Goal: Transaction & Acquisition: Purchase product/service

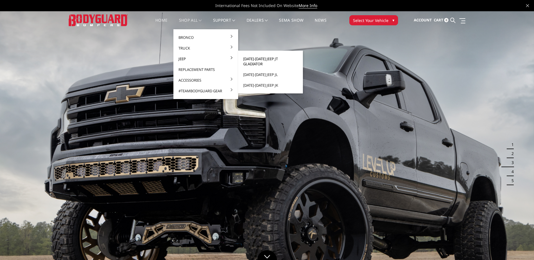
click at [256, 59] on link "[DATE]-[DATE] Jeep JT Gladiator" at bounding box center [270, 61] width 60 height 16
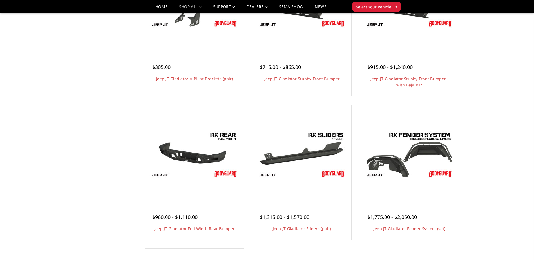
scroll to position [141, 0]
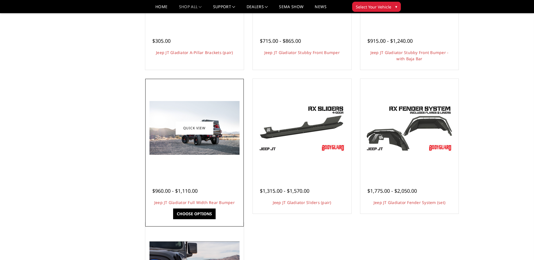
click at [188, 178] on div "$960.00 - $1,110.00 Jeep JT Gladiator Full Width Rear Bumper Our modular Jeep R…" at bounding box center [195, 194] width 96 height 37
click at [193, 216] on link "Choose Options" at bounding box center [194, 214] width 43 height 11
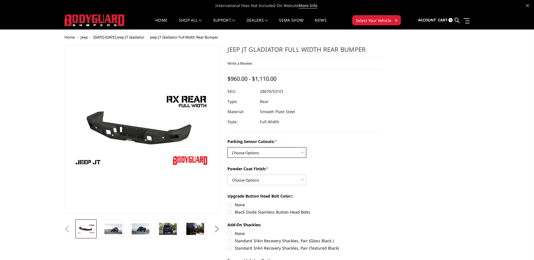
click at [303, 153] on select "Choose Options Yes - WITH Parking Sensor Cutouts No - WITHOUT Parking Sensor Cu…" at bounding box center [266, 152] width 79 height 11
select select "4251"
click at [227, 147] on select "Choose Options Yes - WITH Parking Sensor Cutouts No - WITHOUT Parking Sensor Cu…" at bounding box center [266, 152] width 79 height 11
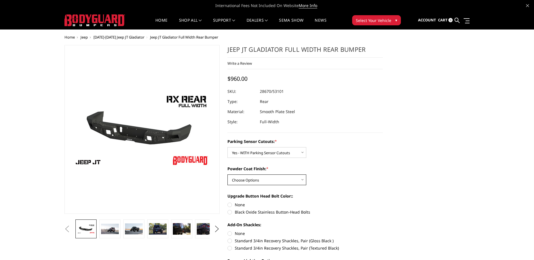
click at [298, 182] on select "Choose Options Bare Metal Textured Black Powder Coat" at bounding box center [266, 180] width 79 height 11
select select "4254"
click at [227, 175] on select "Choose Options Bare Metal Textured Black Powder Coat" at bounding box center [266, 180] width 79 height 11
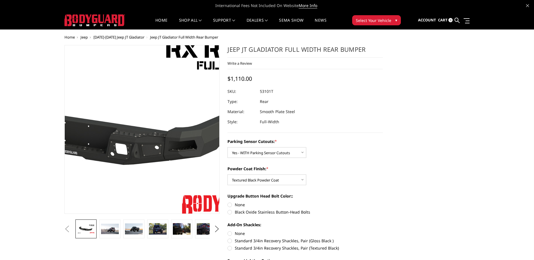
click at [172, 144] on img at bounding box center [102, 127] width 360 height 203
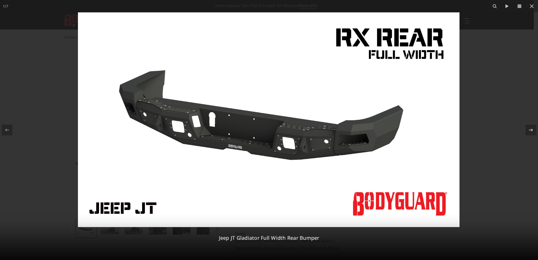
click at [283, 131] on img at bounding box center [269, 119] width 382 height 215
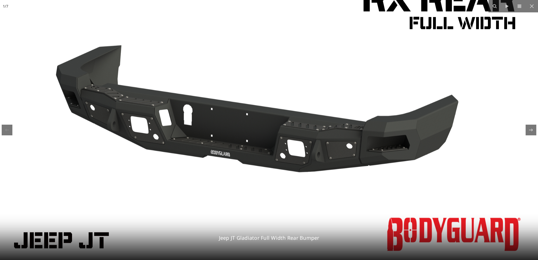
click at [289, 131] on img at bounding box center [268, 115] width 541 height 304
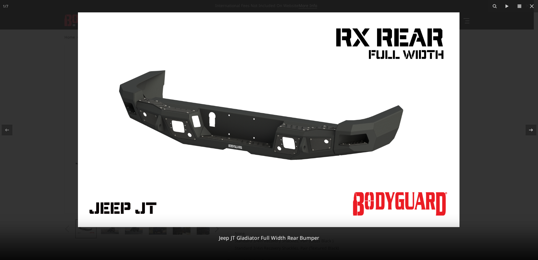
click at [289, 131] on img at bounding box center [269, 119] width 382 height 215
click at [530, 5] on icon at bounding box center [532, 6] width 7 height 7
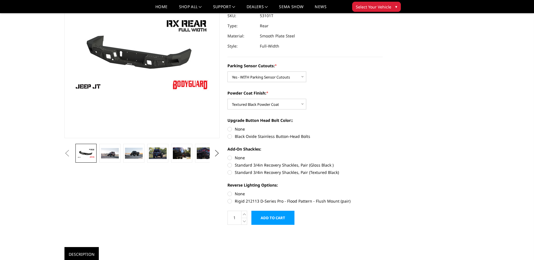
scroll to position [113, 0]
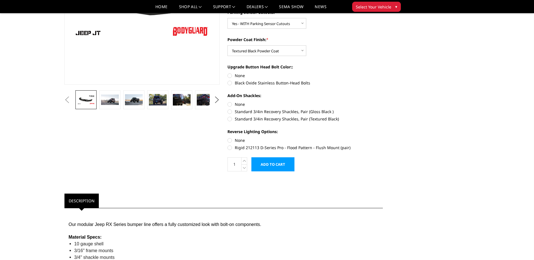
click at [230, 148] on label "Rigid 212113 D-Series Pro - Flood Pattern - Flush Mount (pair)" at bounding box center [304, 148] width 155 height 6
click at [383, 138] on input "Rigid 212113 D-Series Pro - Flood Pattern - Flush Mount (pair)" at bounding box center [383, 137] width 0 height 0
radio input "true"
click at [229, 120] on label "Standard 3/4in Recovery Shackles, Pair (Textured Black)" at bounding box center [304, 119] width 155 height 6
click at [383, 109] on input "Standard 3/4in Recovery Shackles, Pair (Textured Black)" at bounding box center [383, 109] width 0 height 0
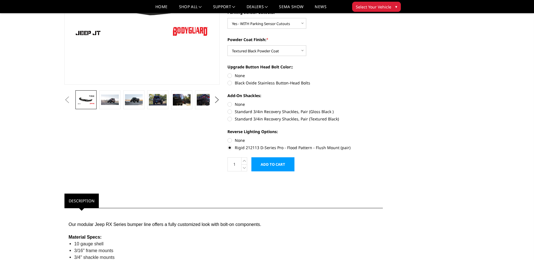
radio input "true"
click at [229, 83] on label "Black Oxide Stainless Button-Head Bolts" at bounding box center [304, 83] width 155 height 6
click at [383, 73] on input "Black Oxide Stainless Button-Head Bolts" at bounding box center [383, 73] width 0 height 0
radio input "true"
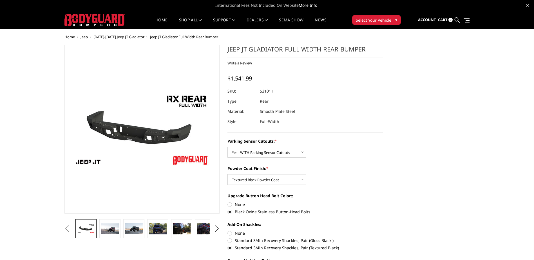
scroll to position [0, 0]
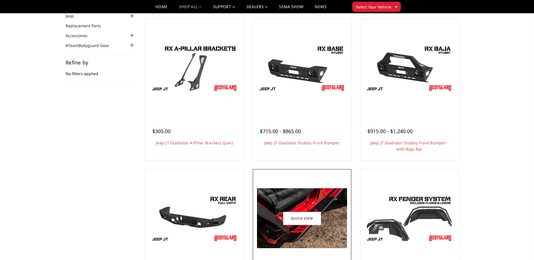
scroll to position [40, 0]
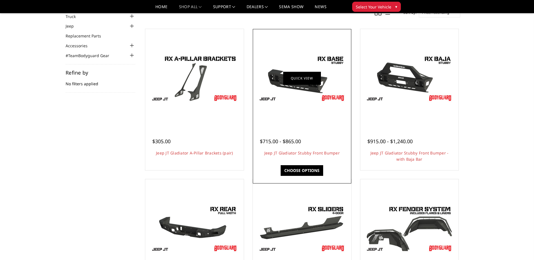
click at [299, 83] on link "Quick view" at bounding box center [302, 78] width 38 height 13
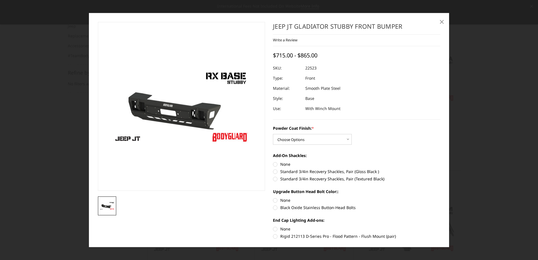
click at [441, 21] on span "×" at bounding box center [441, 21] width 5 height 12
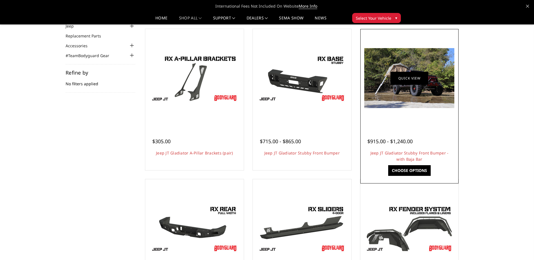
click at [401, 77] on link "Quick view" at bounding box center [409, 78] width 38 height 13
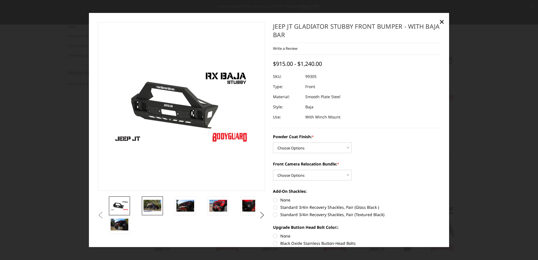
click at [156, 205] on img at bounding box center [153, 206] width 18 height 12
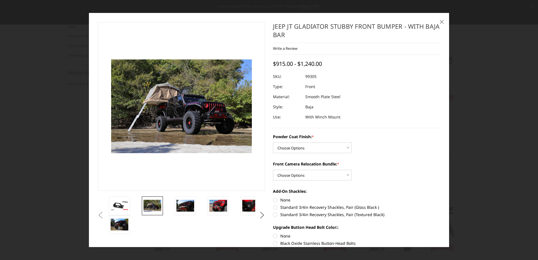
click at [443, 21] on span "×" at bounding box center [441, 21] width 5 height 12
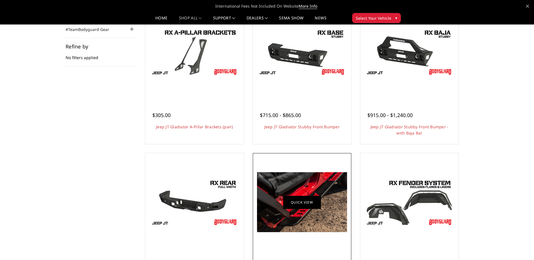
scroll to position [12, 0]
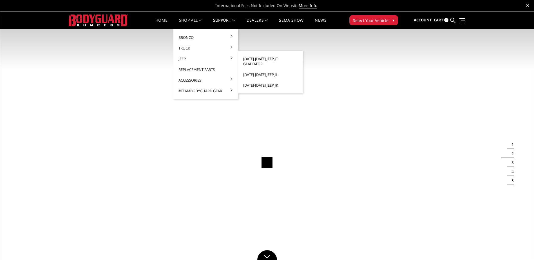
click at [253, 60] on link "[DATE]-[DATE] Jeep JT Gladiator" at bounding box center [270, 61] width 60 height 16
